Goal: Task Accomplishment & Management: Use online tool/utility

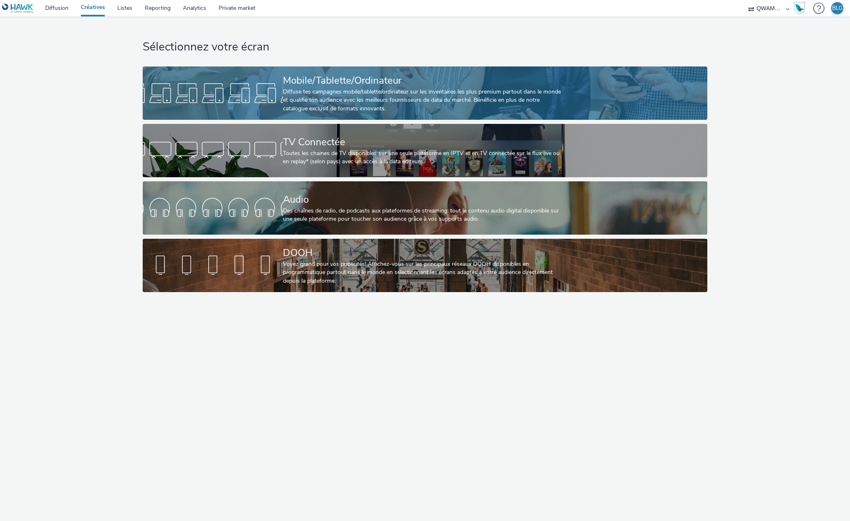
click at [321, 95] on div "Diffuse tes campagnes mobile/tablette/ordinateur sur les inventaires les plus p…" at bounding box center [423, 100] width 281 height 25
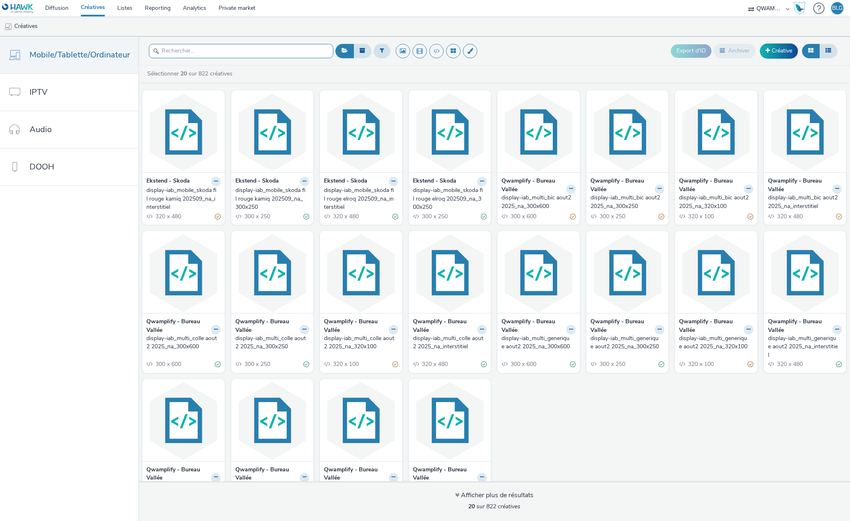
click at [170, 55] on input "text" at bounding box center [241, 51] width 185 height 14
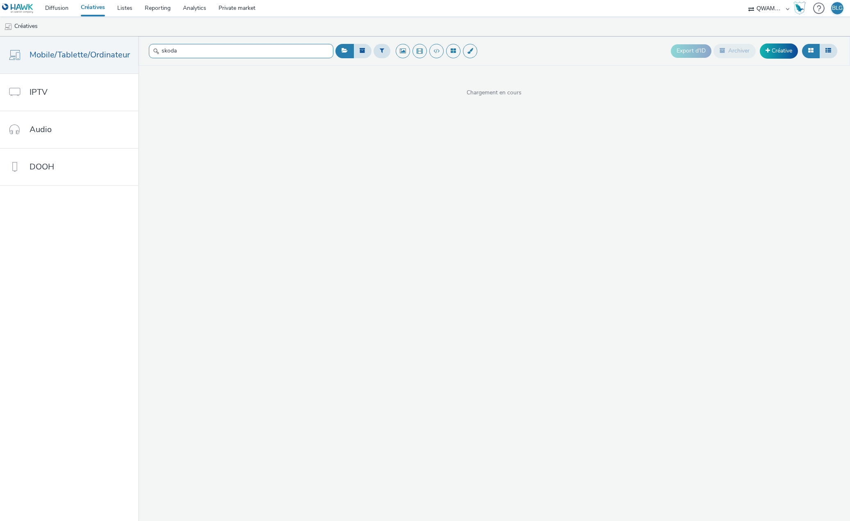
type input "skoda"
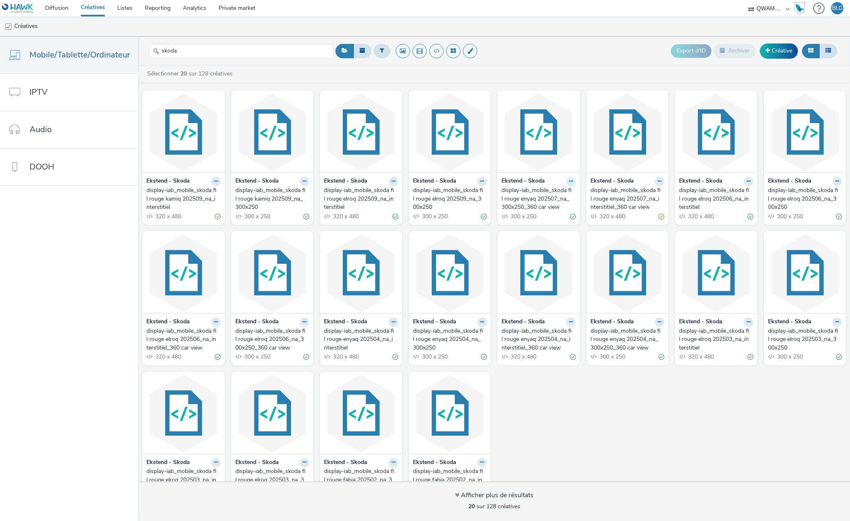
click at [576, 184] on button at bounding box center [570, 181] width 9 height 9
click at [576, 212] on link "Dupliquer" at bounding box center [545, 212] width 62 height 16
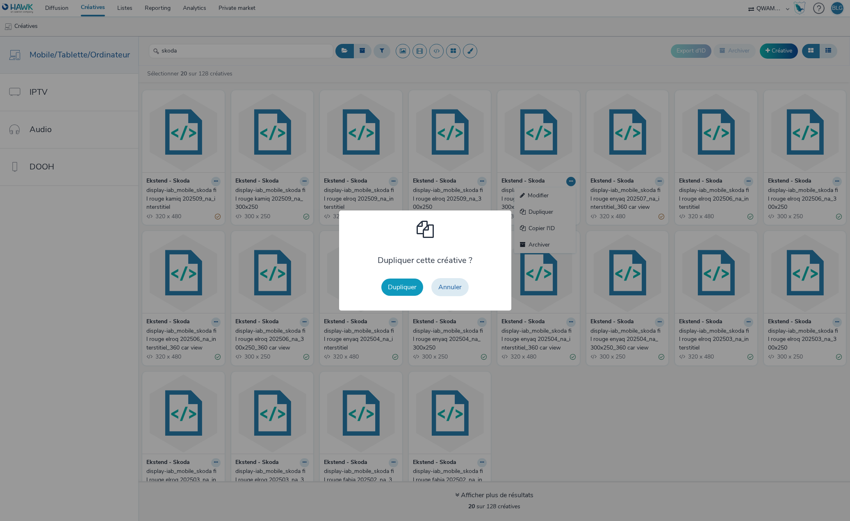
click at [399, 287] on button "Dupliquer" at bounding box center [402, 286] width 42 height 17
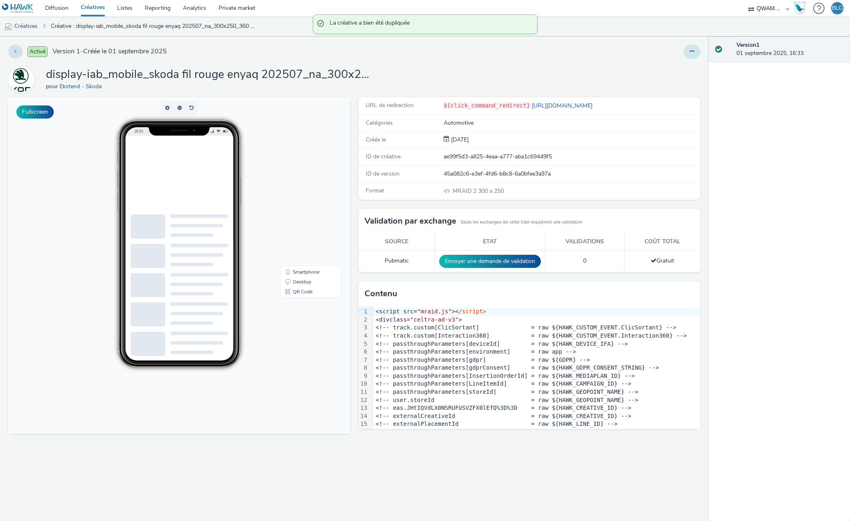
click at [688, 55] on button at bounding box center [692, 52] width 17 height 14
click at [676, 66] on link "Modifier" at bounding box center [670, 68] width 62 height 16
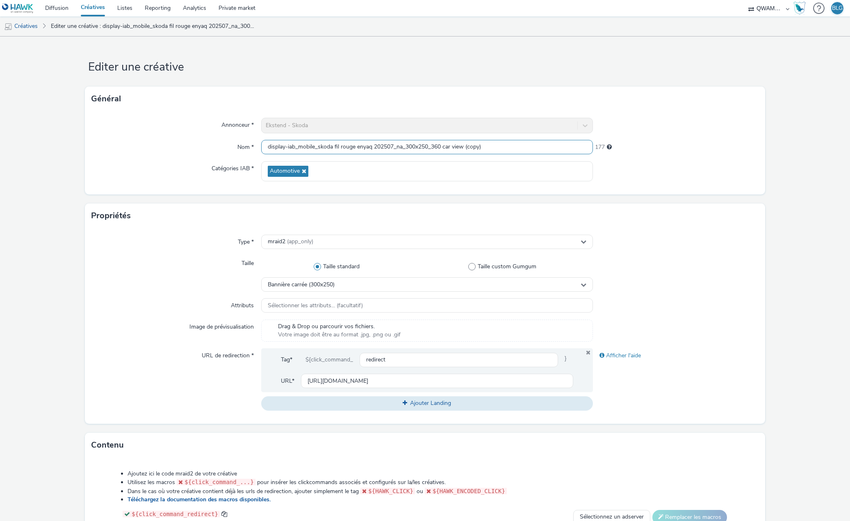
click at [367, 145] on input "display-iab_mobile_skoda fil rouge enyaq 202507_na_300x250_360 car view (copy)" at bounding box center [426, 147] width 331 height 14
click at [391, 144] on input "display-iab_mobile_skoda fil rouge elroq 202507_na_300x250_360 car view (copy)" at bounding box center [426, 147] width 331 height 14
drag, startPoint x: 464, startPoint y: 145, endPoint x: 489, endPoint y: 144, distance: 25.0
click at [489, 144] on input "display-iab_mobile_skoda fil rouge elroq 202509_na_300x250_360 car view (copy)" at bounding box center [426, 147] width 331 height 14
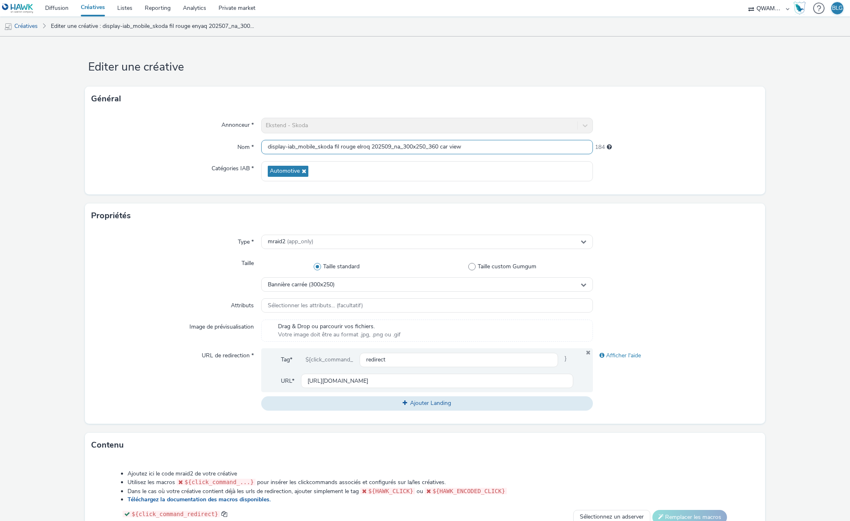
type input "display-iab_mobile_skoda fil rouge elroq 202509_na_300x250_360 car view"
click at [127, 171] on div "Catégories IAB *" at bounding box center [176, 171] width 170 height 20
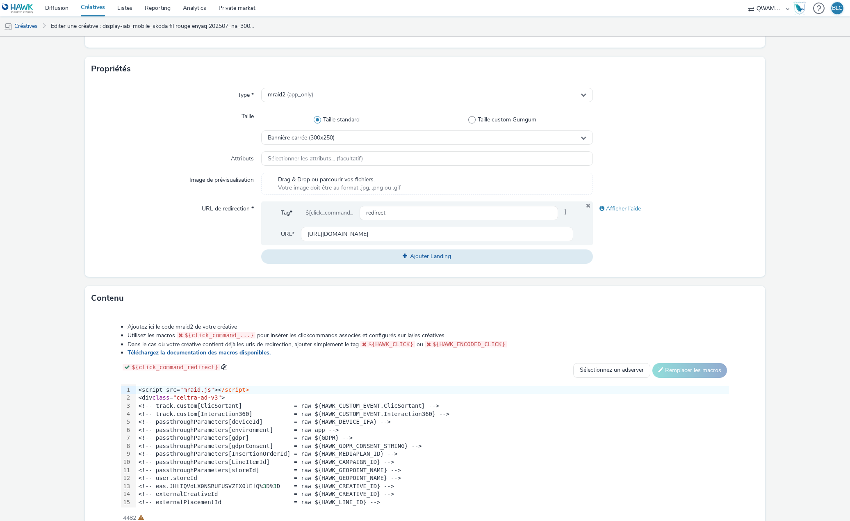
scroll to position [188, 0]
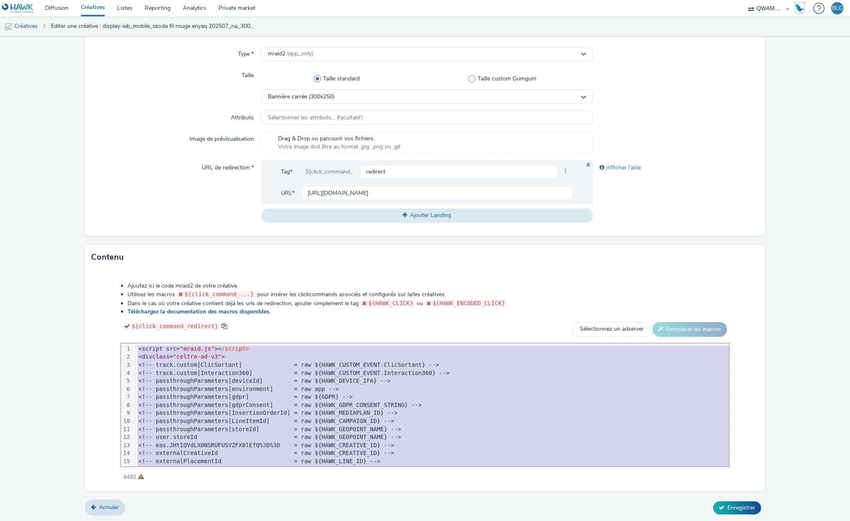
copy div "<script src= "mraid.js" >< /script> <div class = "celtra-ad-v3" > <!-- track.cu…"
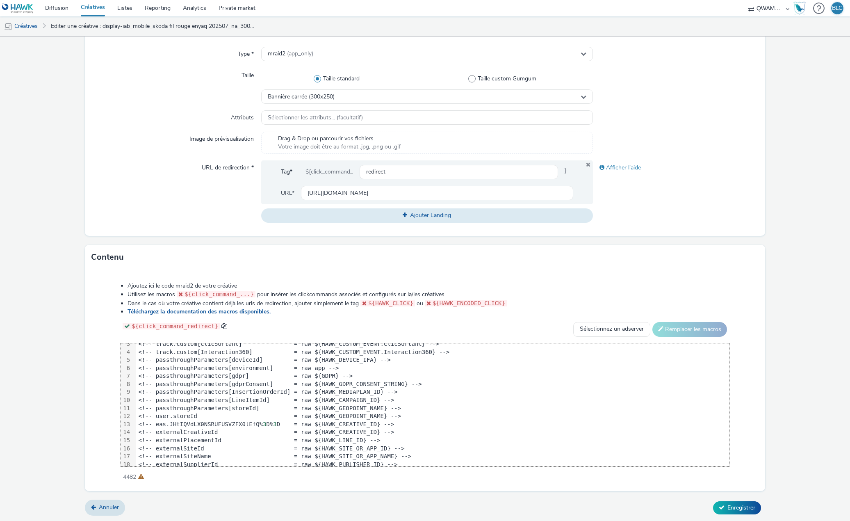
scroll to position [0, 0]
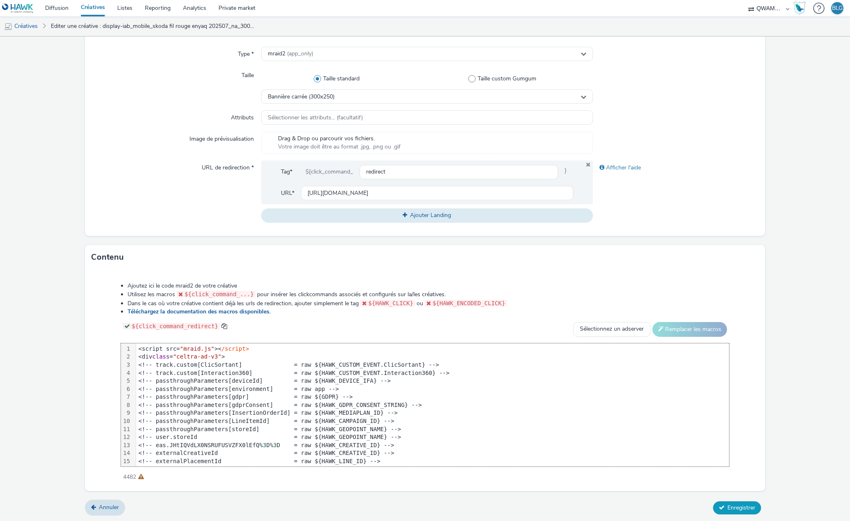
click at [731, 504] on span "Enregistrer" at bounding box center [742, 508] width 28 height 8
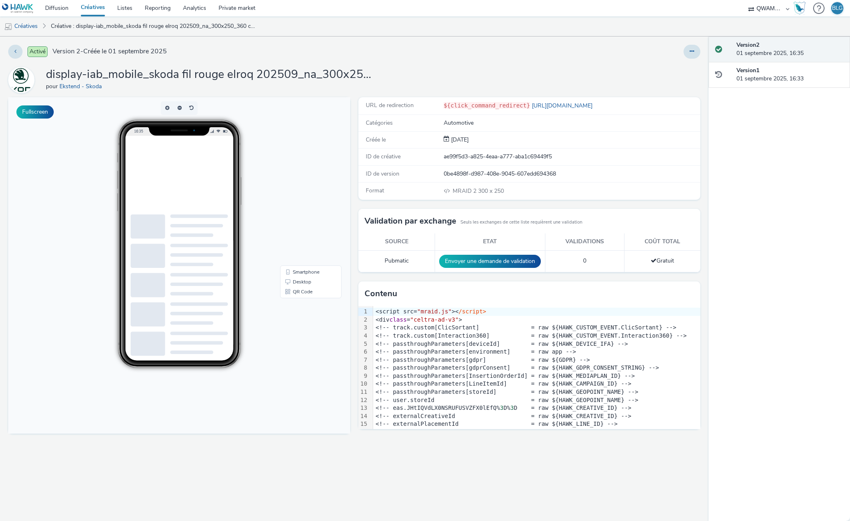
click at [96, 7] on link "Créatives" at bounding box center [93, 8] width 36 height 16
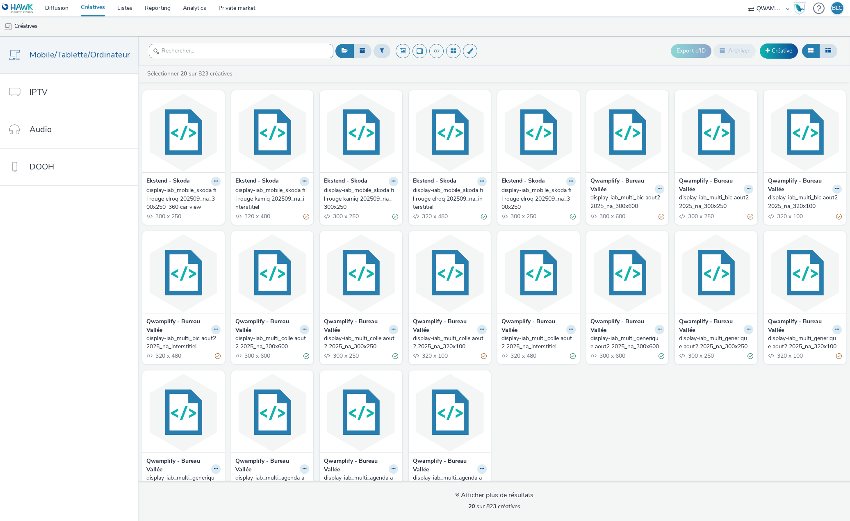
click at [232, 53] on input "text" at bounding box center [241, 51] width 185 height 14
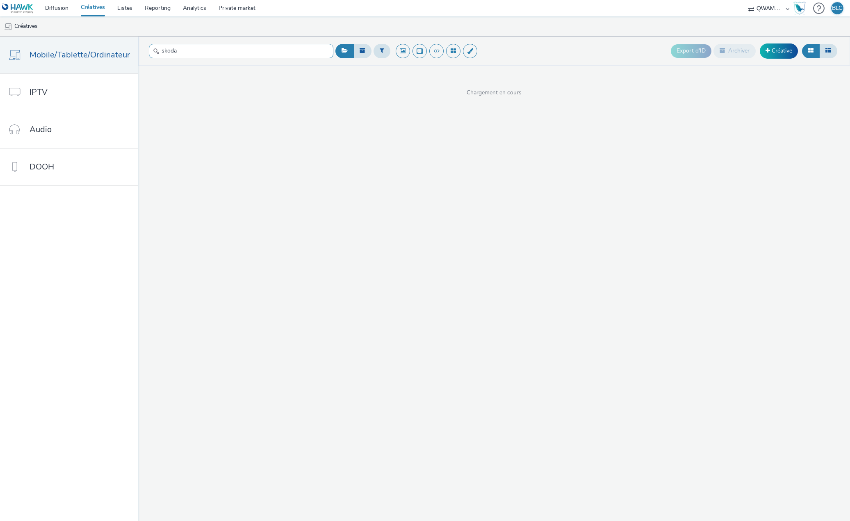
type input "skoda"
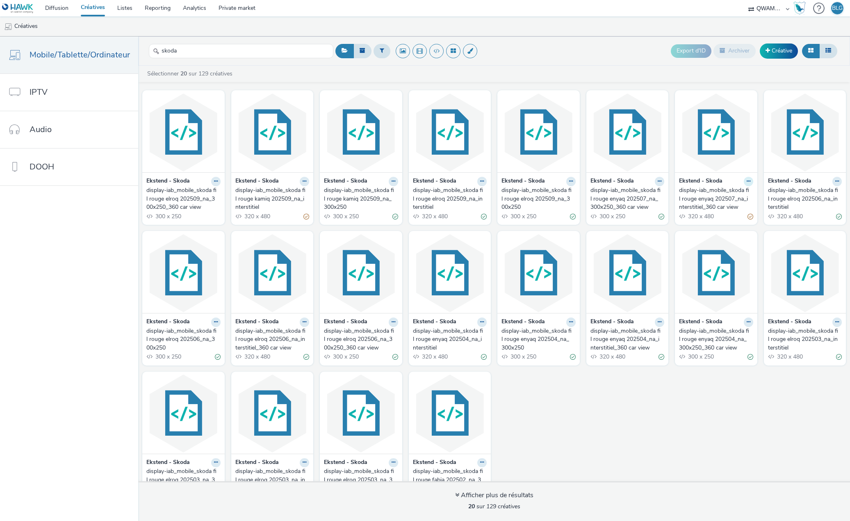
click at [753, 182] on button at bounding box center [748, 181] width 9 height 9
click at [753, 209] on link "Dupliquer" at bounding box center [723, 212] width 62 height 16
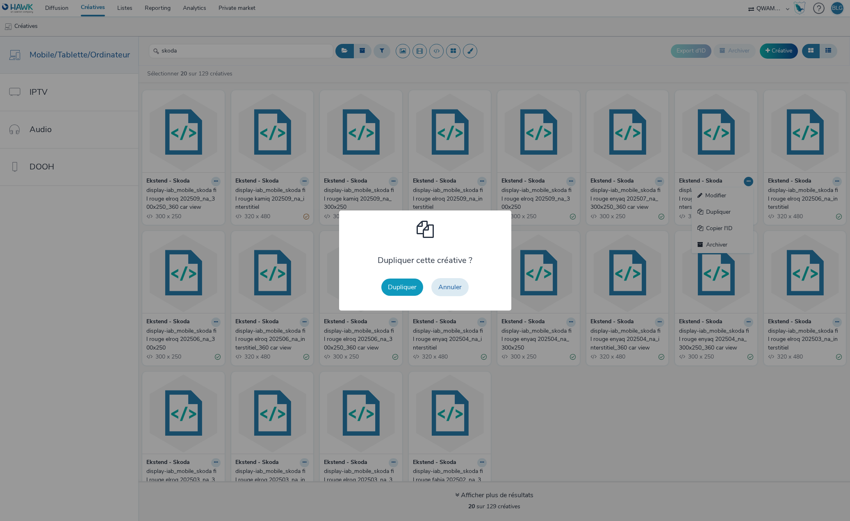
click at [411, 285] on button "Dupliquer" at bounding box center [402, 286] width 42 height 17
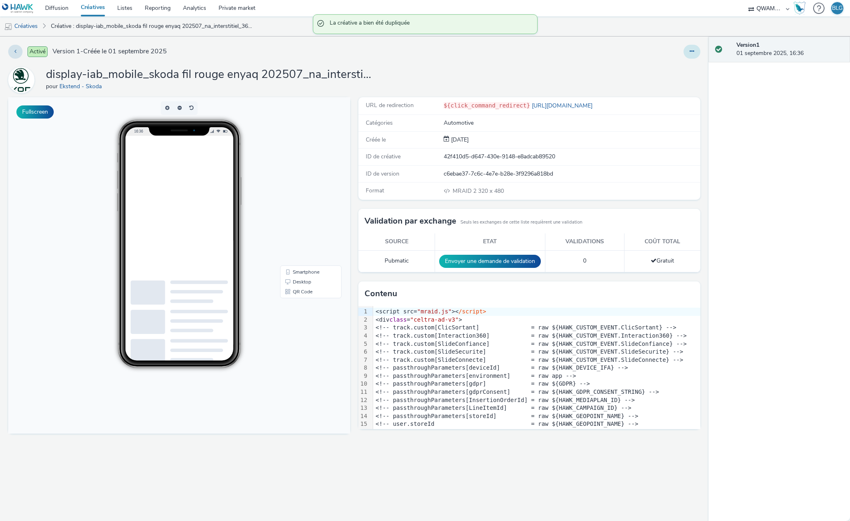
click at [691, 52] on icon at bounding box center [692, 51] width 5 height 6
click at [670, 67] on link "Modifier" at bounding box center [670, 68] width 62 height 16
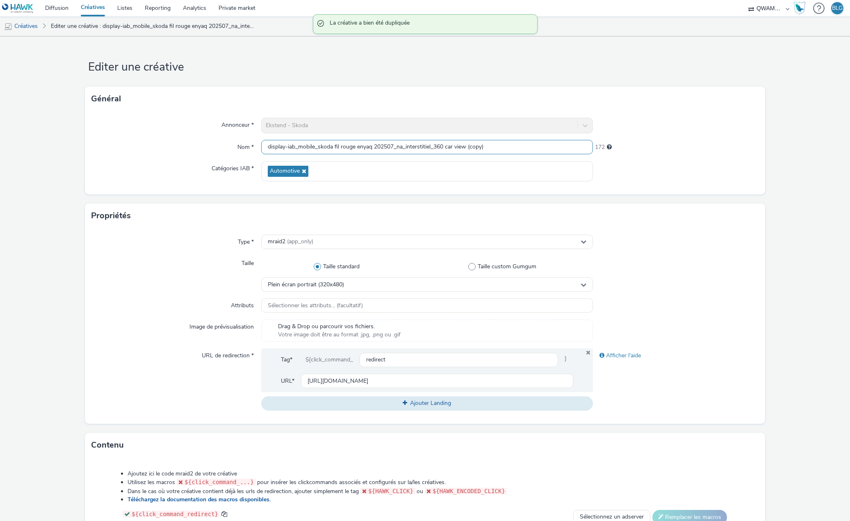
click at [360, 146] on input "display-iab_mobile_skoda fil rouge enyaq 202507_na_interstitiel_360 car view (c…" at bounding box center [426, 147] width 331 height 14
click at [388, 146] on input "display-iab_mobile_skoda fil rouge elroq 202507_na_interstitiel_360 car view (c…" at bounding box center [426, 147] width 331 height 14
drag, startPoint x: 463, startPoint y: 146, endPoint x: 511, endPoint y: 145, distance: 47.2
click at [511, 145] on input "display-iab_mobile_skoda fil rouge elroq 202509_na_interstitiel_360 car view (c…" at bounding box center [426, 147] width 331 height 14
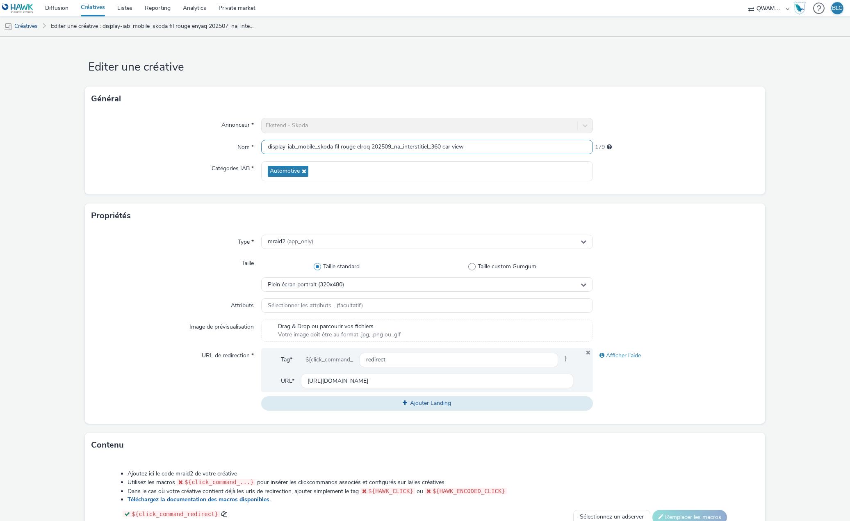
type input "display-iab_mobile_skoda fil rouge elroq 202509_na_interstitiel_360 car view"
click at [32, 257] on form "Editer une créative Général Annonceur * Ekstend - Skoda Nom * display-iab_mobil…" at bounding box center [425, 372] width 850 height 673
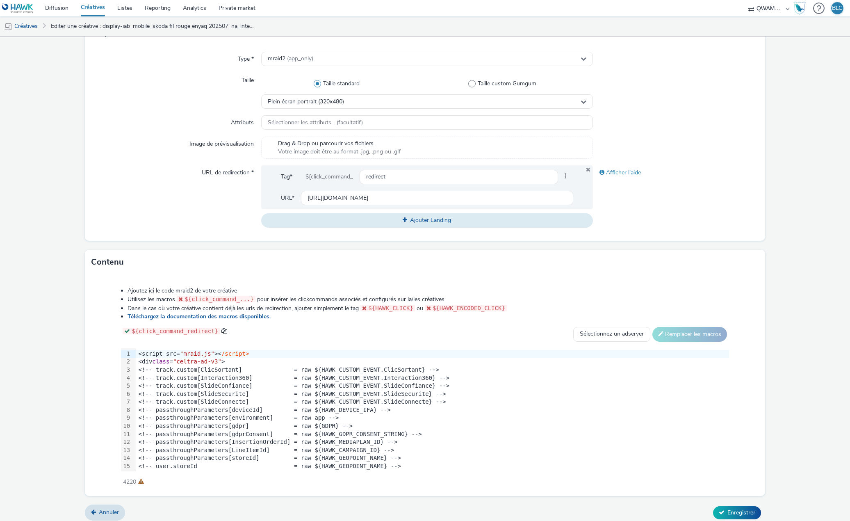
scroll to position [188, 0]
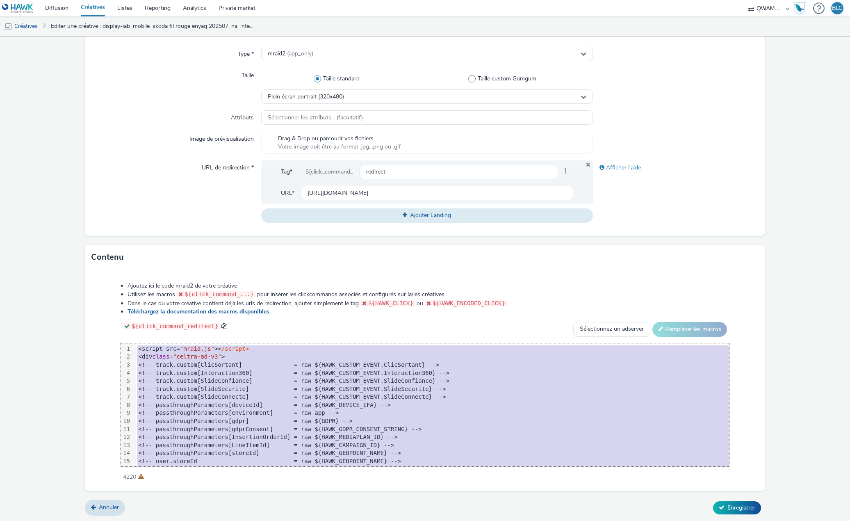
copy div "<script src= "mraid.js" >< /script> <div class = "celtra-ad-v3" > <!-- track.cu…"
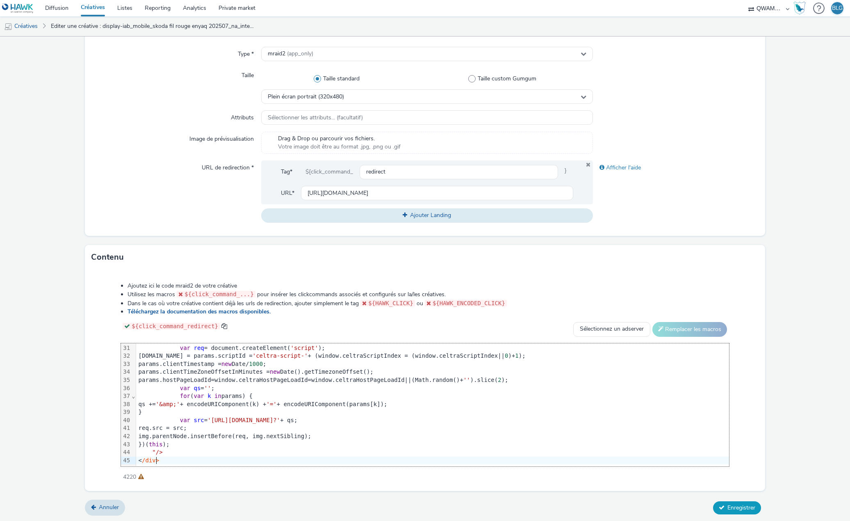
click at [730, 506] on span "Enregistrer" at bounding box center [742, 508] width 28 height 8
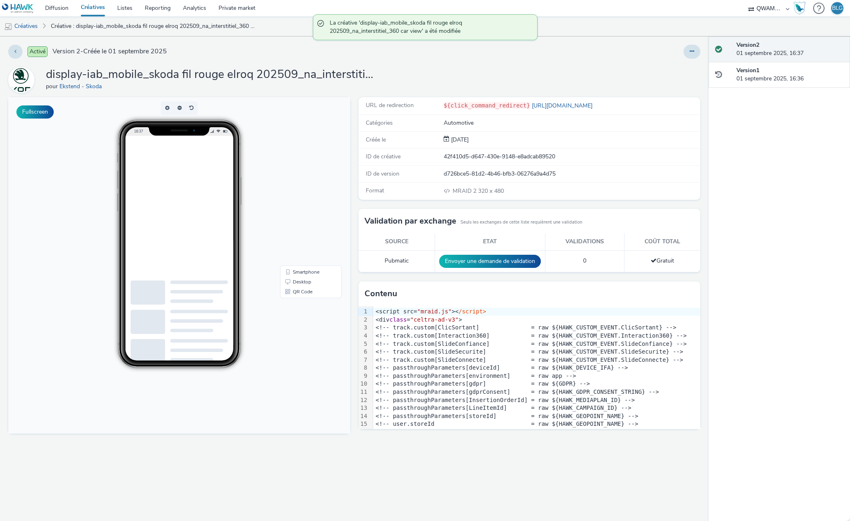
click at [96, 9] on link "Créatives" at bounding box center [93, 8] width 36 height 16
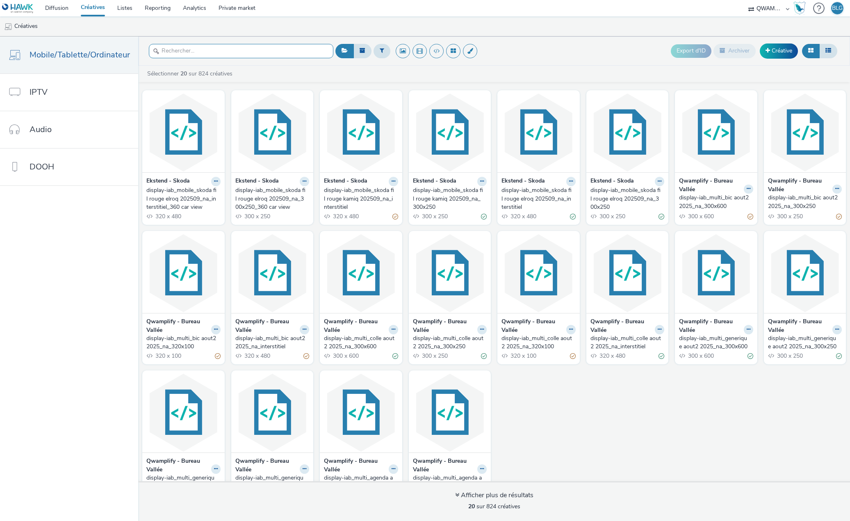
click at [205, 50] on input "text" at bounding box center [241, 51] width 185 height 14
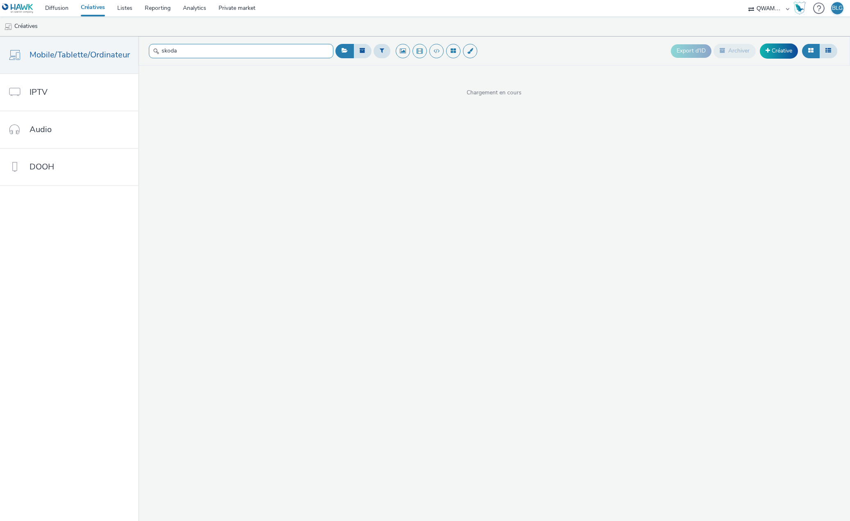
type input "skoda"
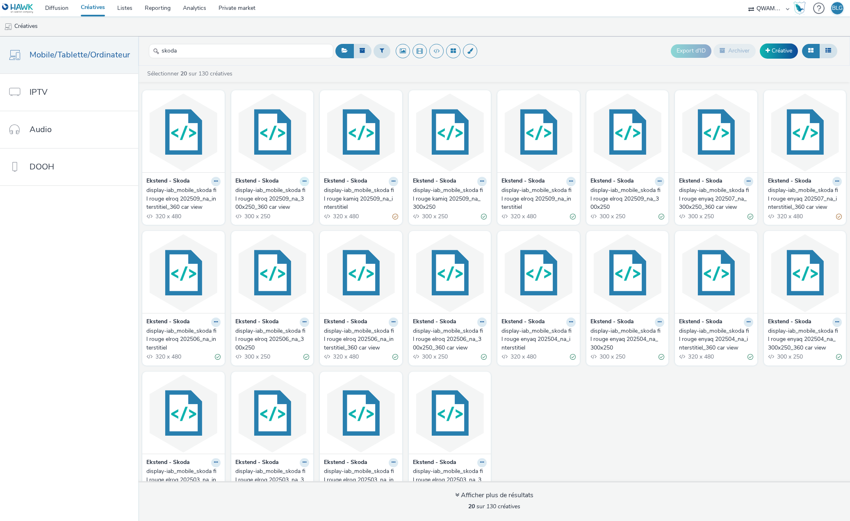
click at [306, 180] on icon at bounding box center [305, 181] width 4 height 5
click at [305, 210] on link "Dupliquer" at bounding box center [279, 212] width 62 height 16
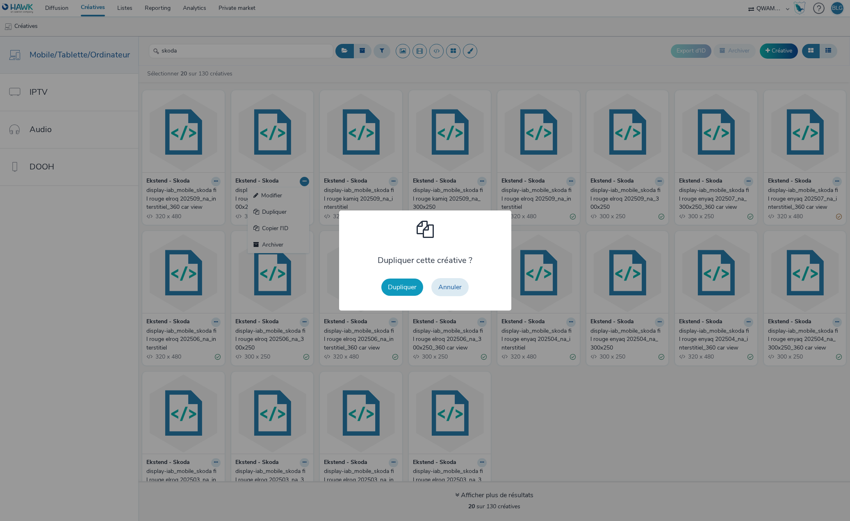
drag, startPoint x: 395, startPoint y: 277, endPoint x: 394, endPoint y: 281, distance: 4.2
click at [395, 277] on div "Dupliquer Annuler" at bounding box center [425, 287] width 96 height 26
click at [396, 286] on button "Dupliquer" at bounding box center [402, 286] width 42 height 17
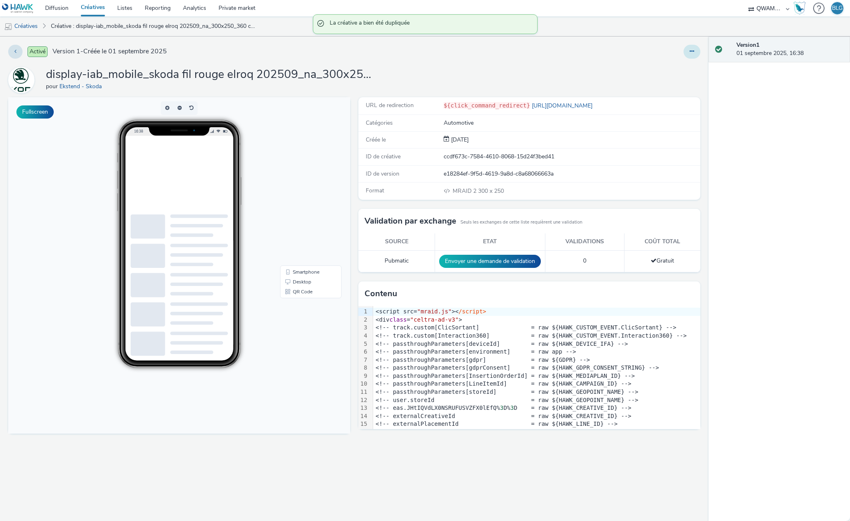
click at [695, 46] on button at bounding box center [692, 52] width 17 height 14
click at [671, 66] on link "Modifier" at bounding box center [670, 68] width 62 height 16
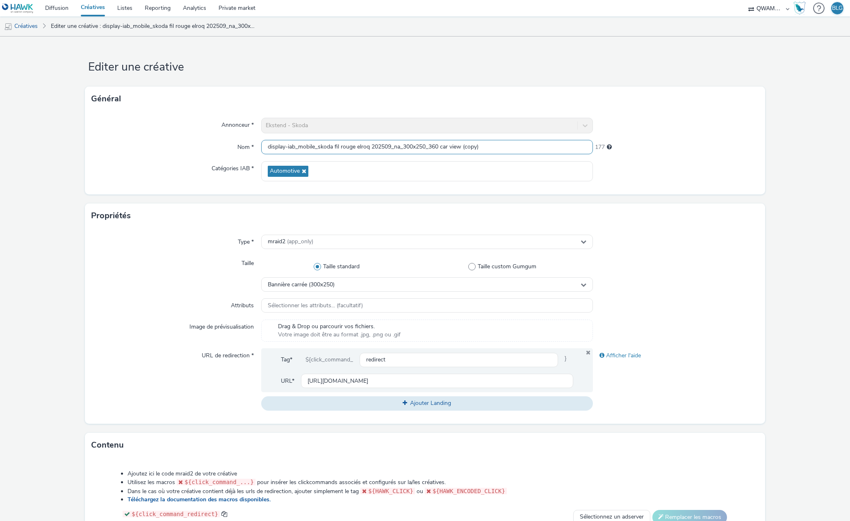
drag, startPoint x: 356, startPoint y: 146, endPoint x: 367, endPoint y: 148, distance: 11.6
click at [367, 148] on input "display-iab_mobile_skoda fil rouge elroq 202509_na_300x250_360 car view (copy)" at bounding box center [426, 147] width 331 height 14
drag, startPoint x: 465, startPoint y: 145, endPoint x: 510, endPoint y: 145, distance: 45.1
click at [510, 145] on input "display-iab_mobile_skoda fil rouge kamiq 202509_na_300x250_360 car view (copy)" at bounding box center [426, 147] width 331 height 14
type input "display-iab_mobile_skoda fil rouge kamiq 202509_na_300x250_360 car view"
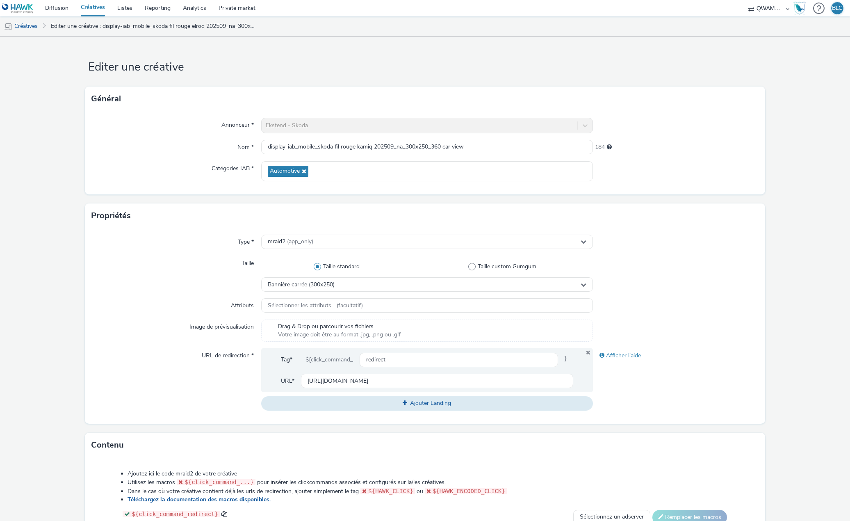
click at [701, 188] on div "Annonceur * Ekstend - Skoda Nom * display-iab_mobile_skoda fil rouge kamiq 2025…" at bounding box center [425, 152] width 680 height 83
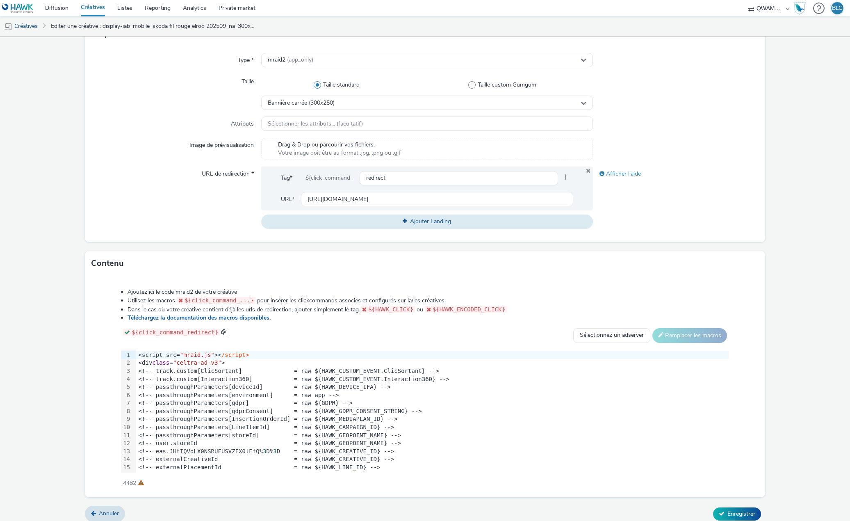
scroll to position [188, 0]
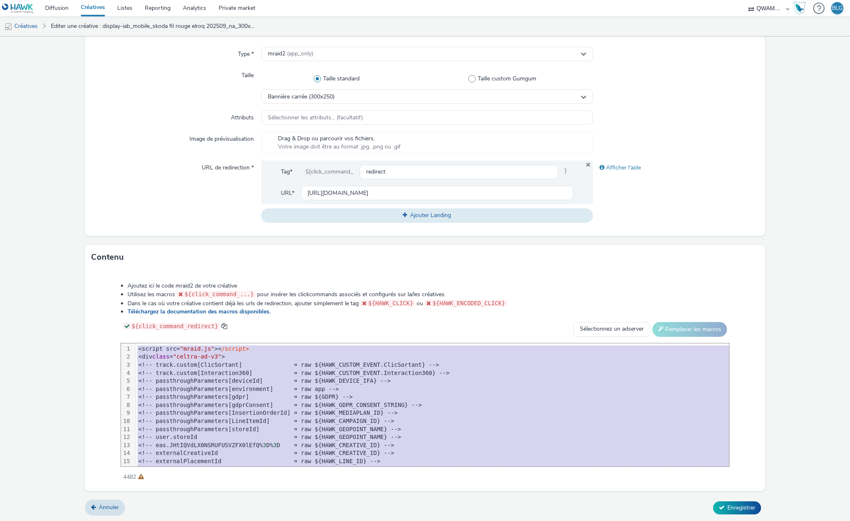
copy div "<script src= "mraid.js" >< /script> <div class = "celtra-ad-v3" > <!-- track.cu…"
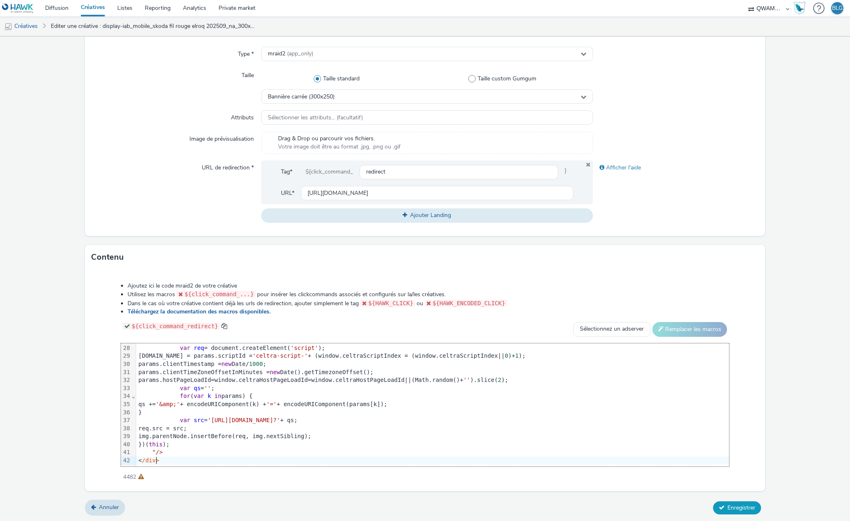
click at [732, 504] on span "Enregistrer" at bounding box center [742, 508] width 28 height 8
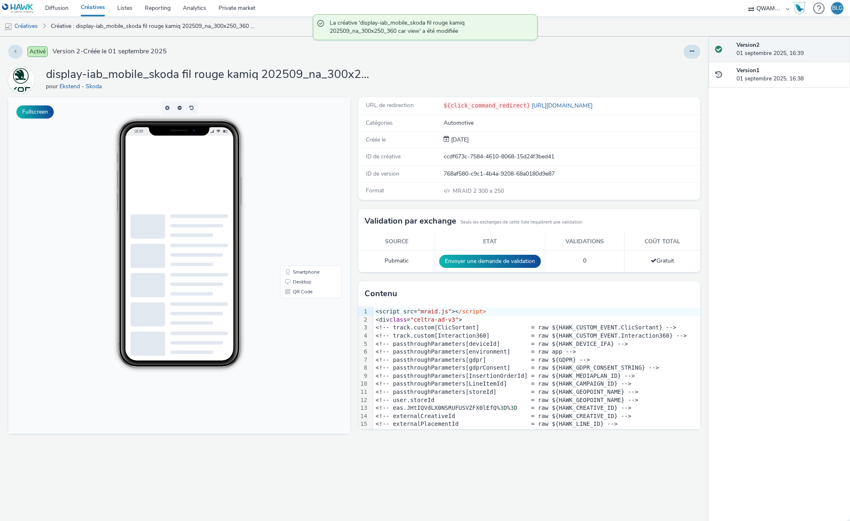
click at [82, 7] on link "Créatives" at bounding box center [93, 8] width 36 height 16
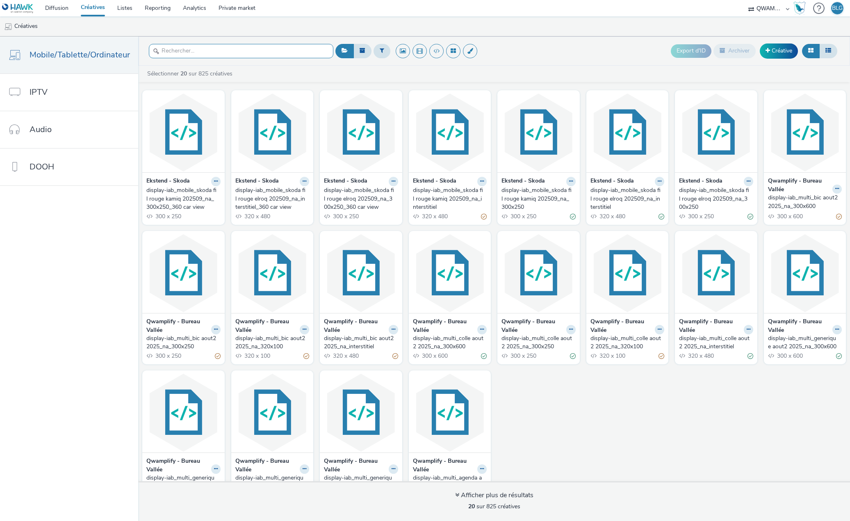
click at [207, 49] on input "text" at bounding box center [241, 51] width 185 height 14
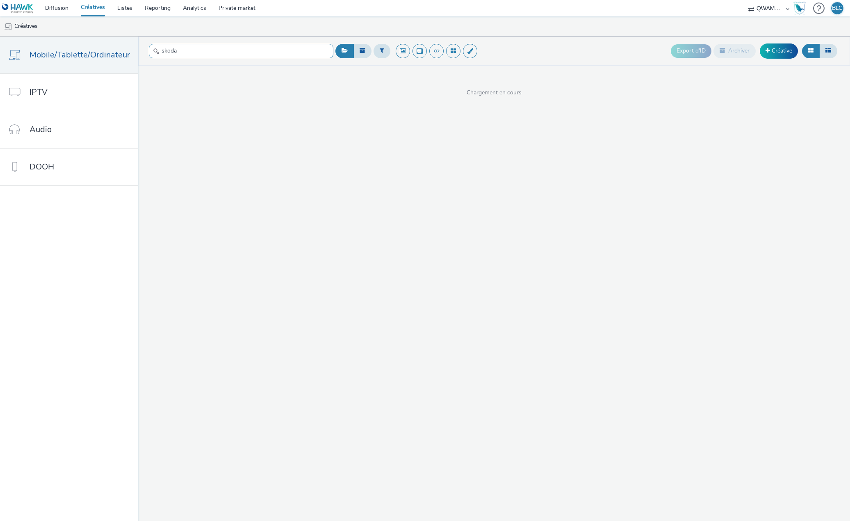
type input "skoda"
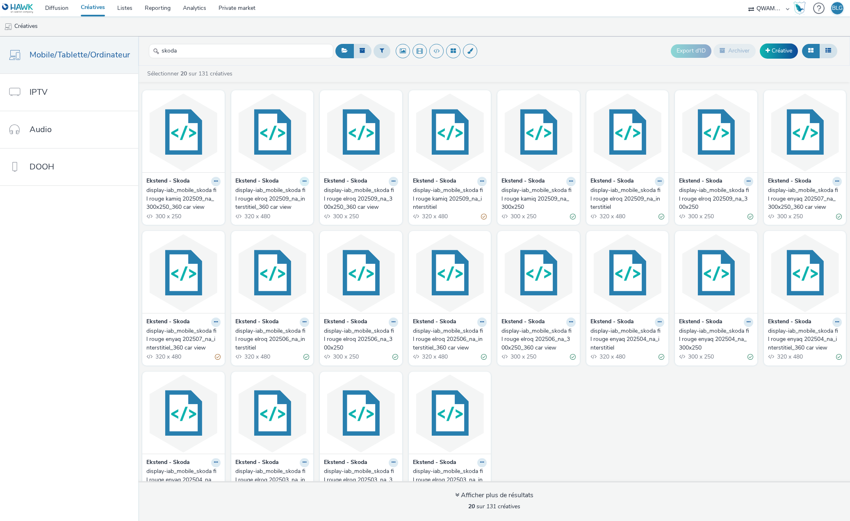
click at [309, 185] on button at bounding box center [304, 181] width 9 height 9
click at [303, 213] on link "Dupliquer" at bounding box center [279, 212] width 62 height 16
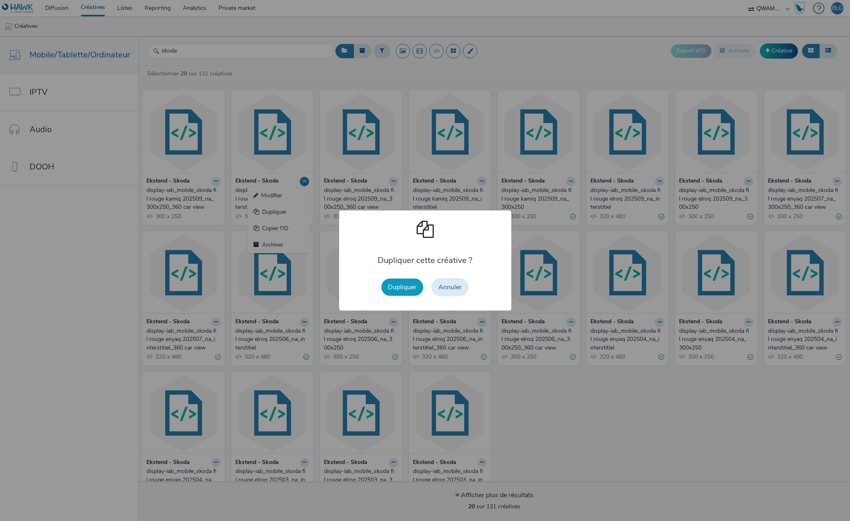
click at [400, 292] on button "Dupliquer" at bounding box center [402, 286] width 42 height 17
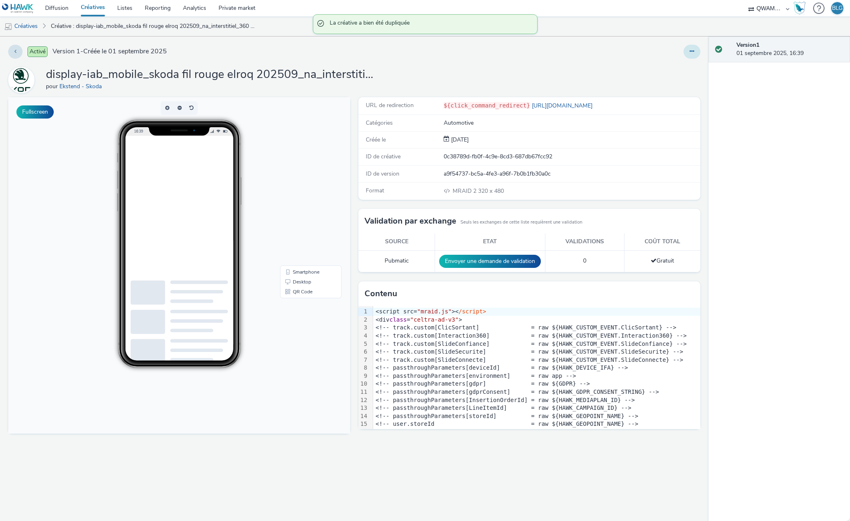
click at [697, 54] on button at bounding box center [692, 52] width 17 height 14
click at [678, 67] on link "Modifier" at bounding box center [670, 68] width 62 height 16
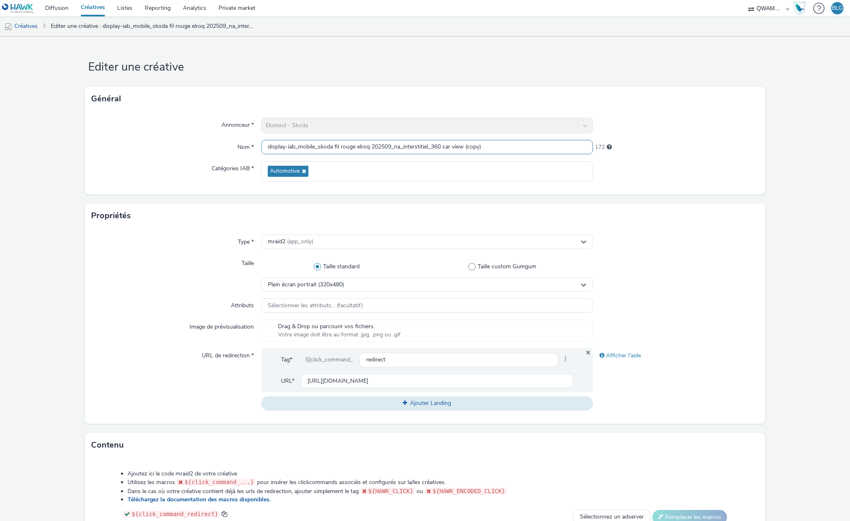
drag, startPoint x: 356, startPoint y: 146, endPoint x: 369, endPoint y: 148, distance: 12.6
click at [369, 148] on input "display-iab_mobile_skoda fil rouge elroq 202509_na_interstitiel_360 car view (c…" at bounding box center [426, 147] width 331 height 14
drag, startPoint x: 468, startPoint y: 146, endPoint x: 501, endPoint y: 146, distance: 33.2
click at [501, 146] on input "display-iab_mobile_skoda fil rouge kamiq 202509_na_interstitiel_360 car view (c…" at bounding box center [426, 147] width 331 height 14
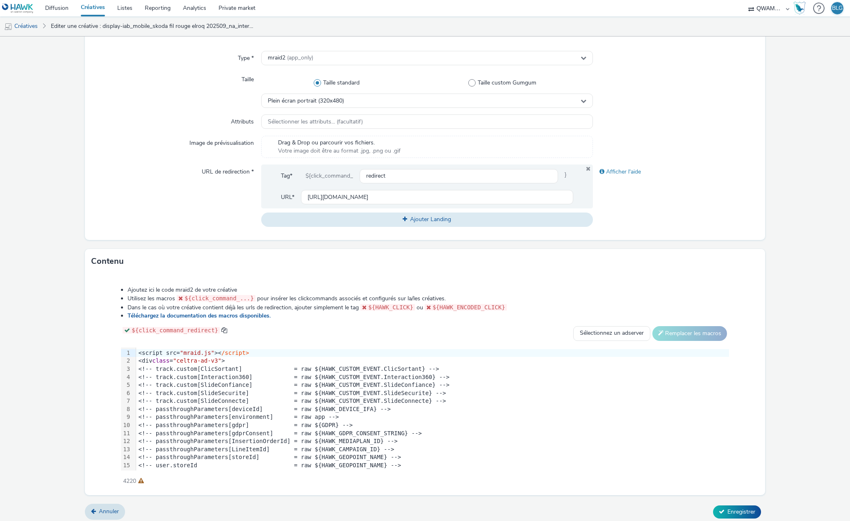
scroll to position [188, 0]
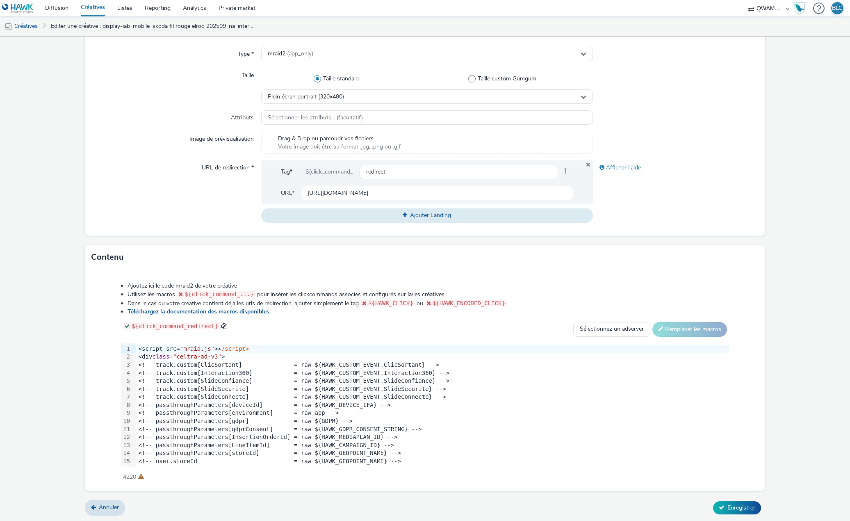
type input "display-iab_mobile_skoda fil rouge kamiq 202509_na_interstitiel_360 car view"
copy div "<script src= "mraid.js" >< /script> <div class = "celtra-ad-v3" > <!-- track.cu…"
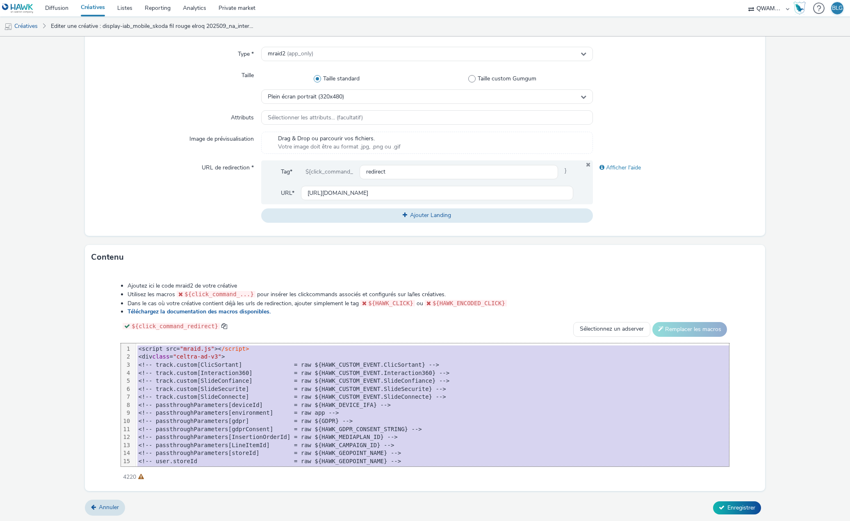
click at [287, 334] on div "${click_command_redirect} Sélectionnez un adserver Sizmek DCM Adform Sting Remp…" at bounding box center [425, 329] width 608 height 15
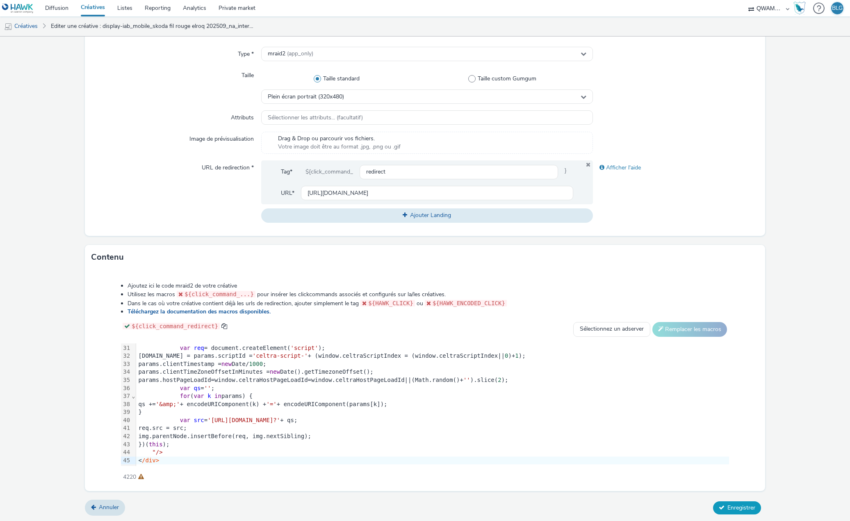
click at [728, 501] on button "Enregistrer" at bounding box center [737, 507] width 48 height 13
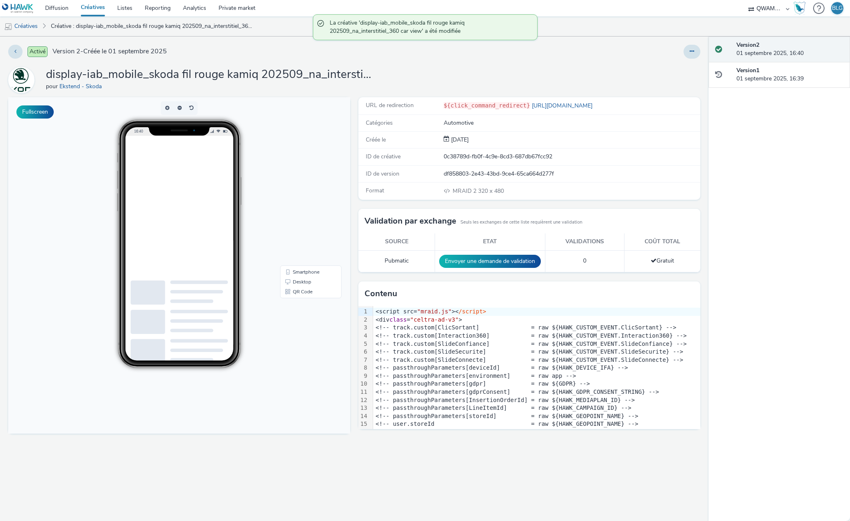
click at [93, 11] on link "Créatives" at bounding box center [93, 8] width 36 height 16
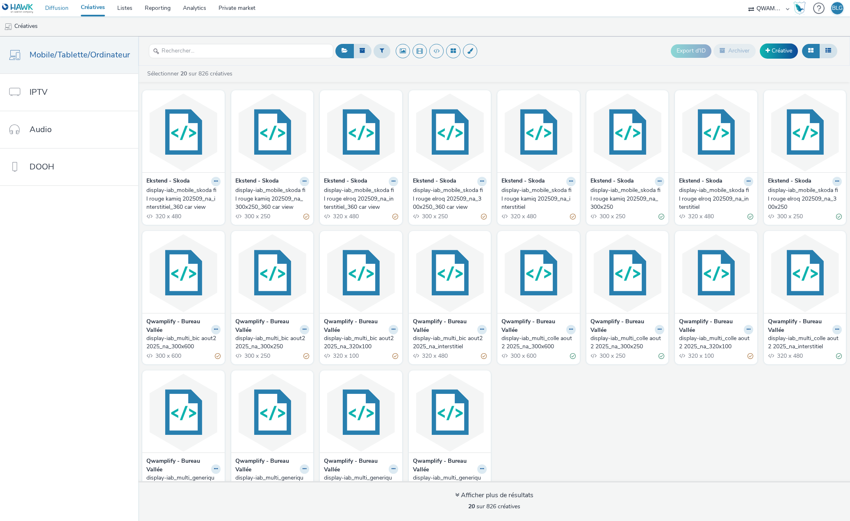
click at [45, 10] on link "Diffusion" at bounding box center [57, 8] width 36 height 16
